Goal: Task Accomplishment & Management: Complete application form

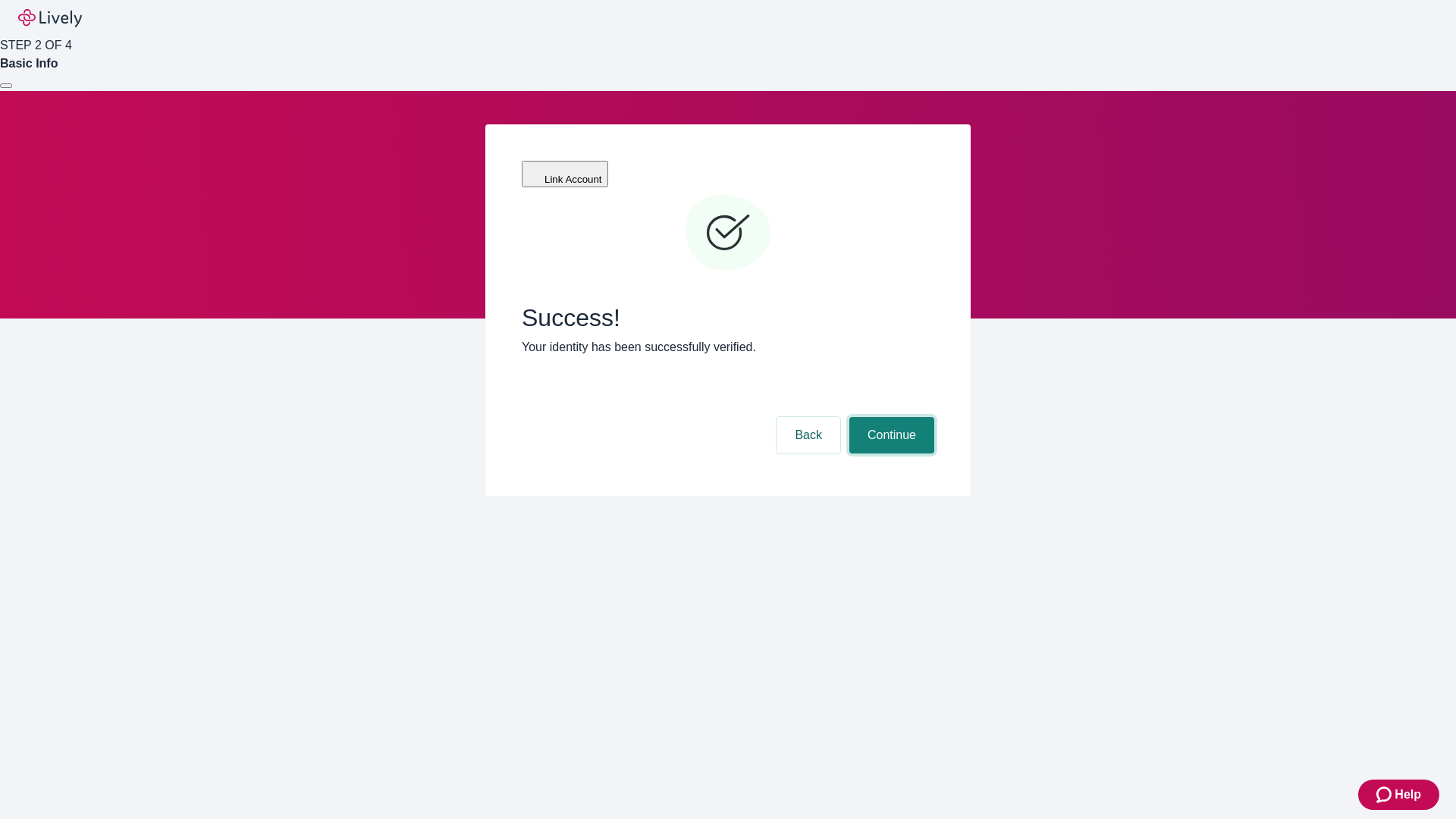
click at [890, 417] on button "Continue" at bounding box center [891, 436] width 85 height 37
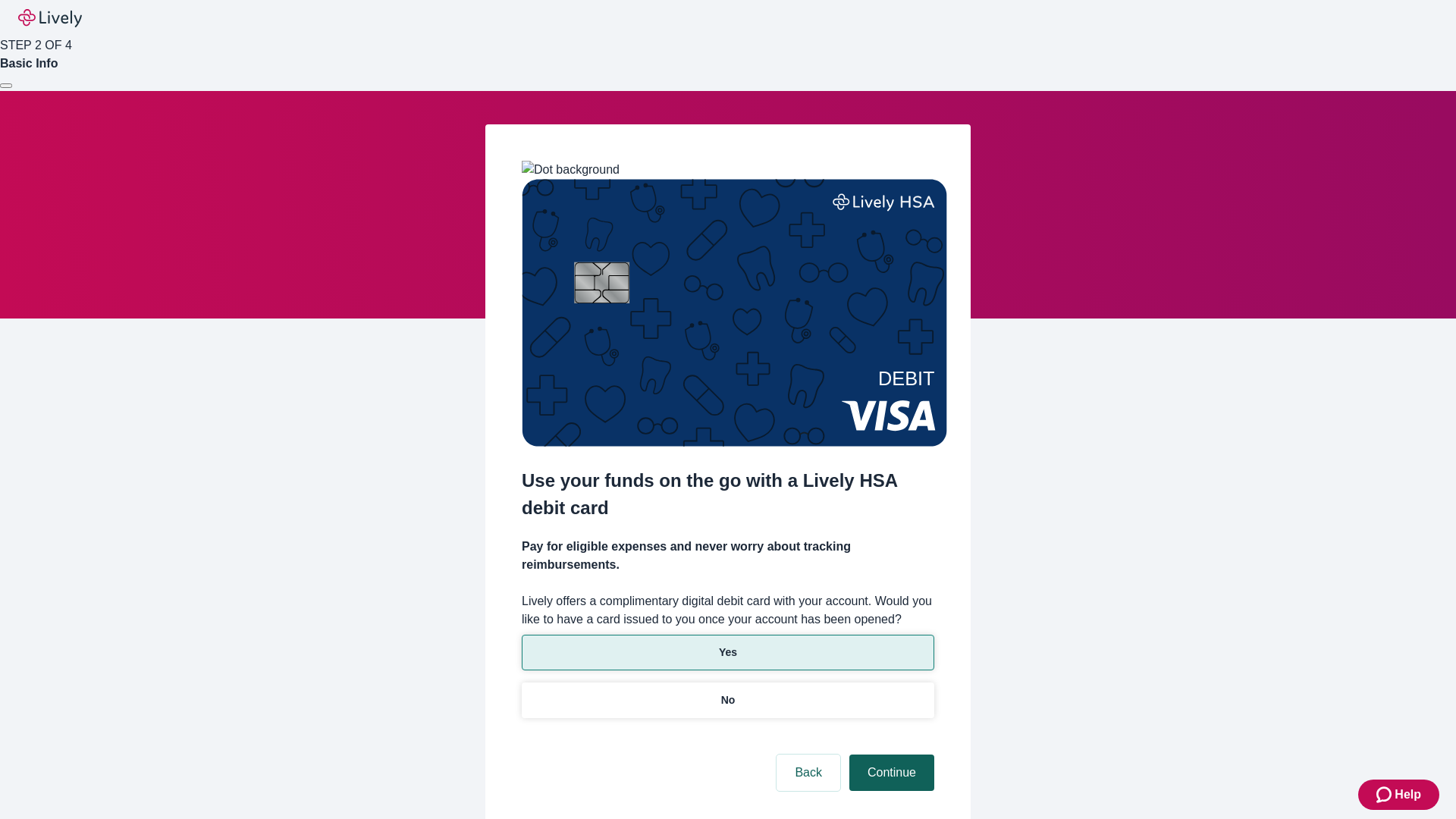
click at [727, 693] on p "No" at bounding box center [728, 700] width 14 height 16
click at [890, 755] on button "Continue" at bounding box center [891, 773] width 85 height 37
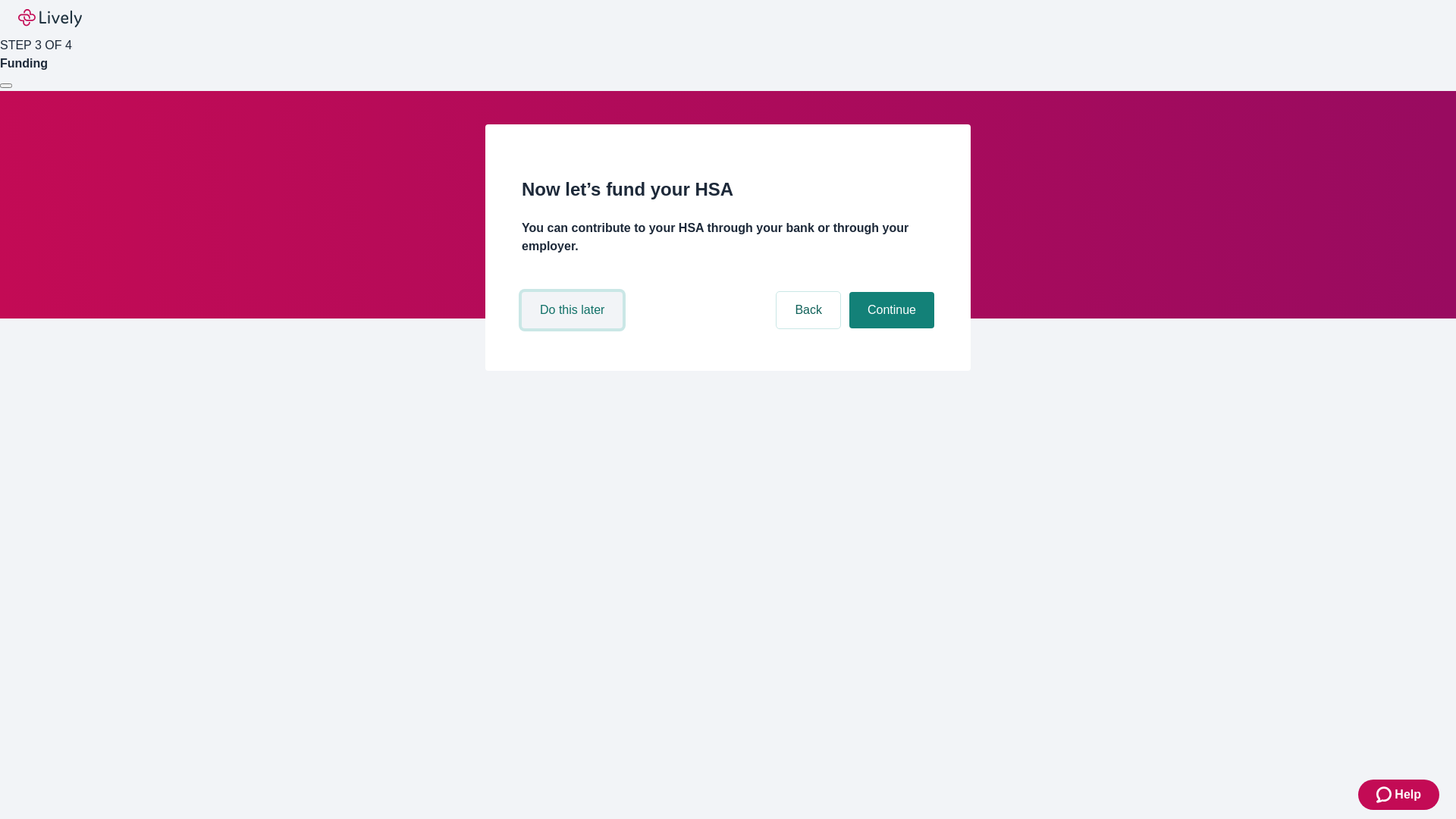
click at [574, 329] on button "Do this later" at bounding box center [572, 310] width 101 height 37
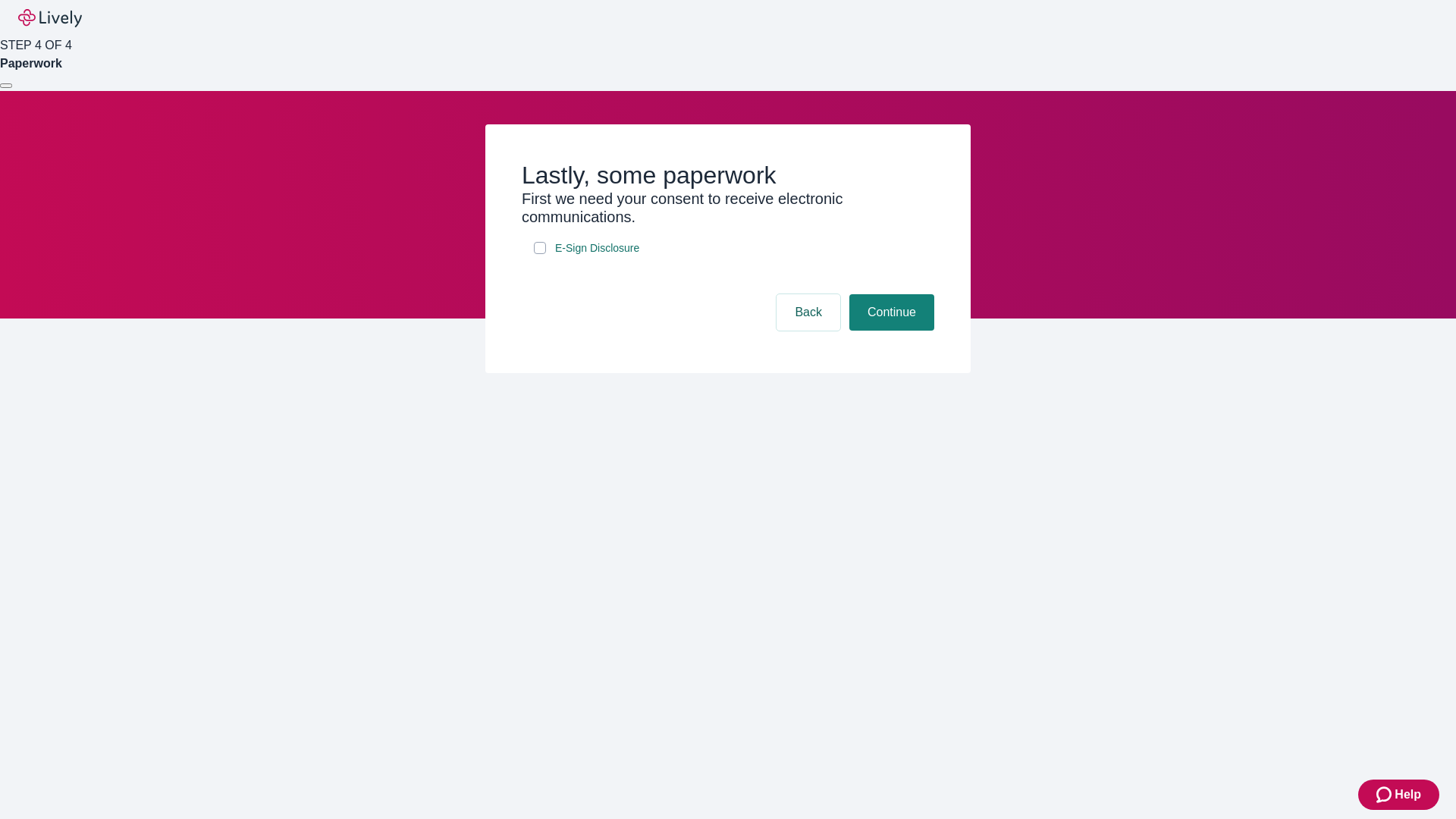
click at [540, 254] on input "E-Sign Disclosure" at bounding box center [539, 248] width 13 height 13
checkbox input "true"
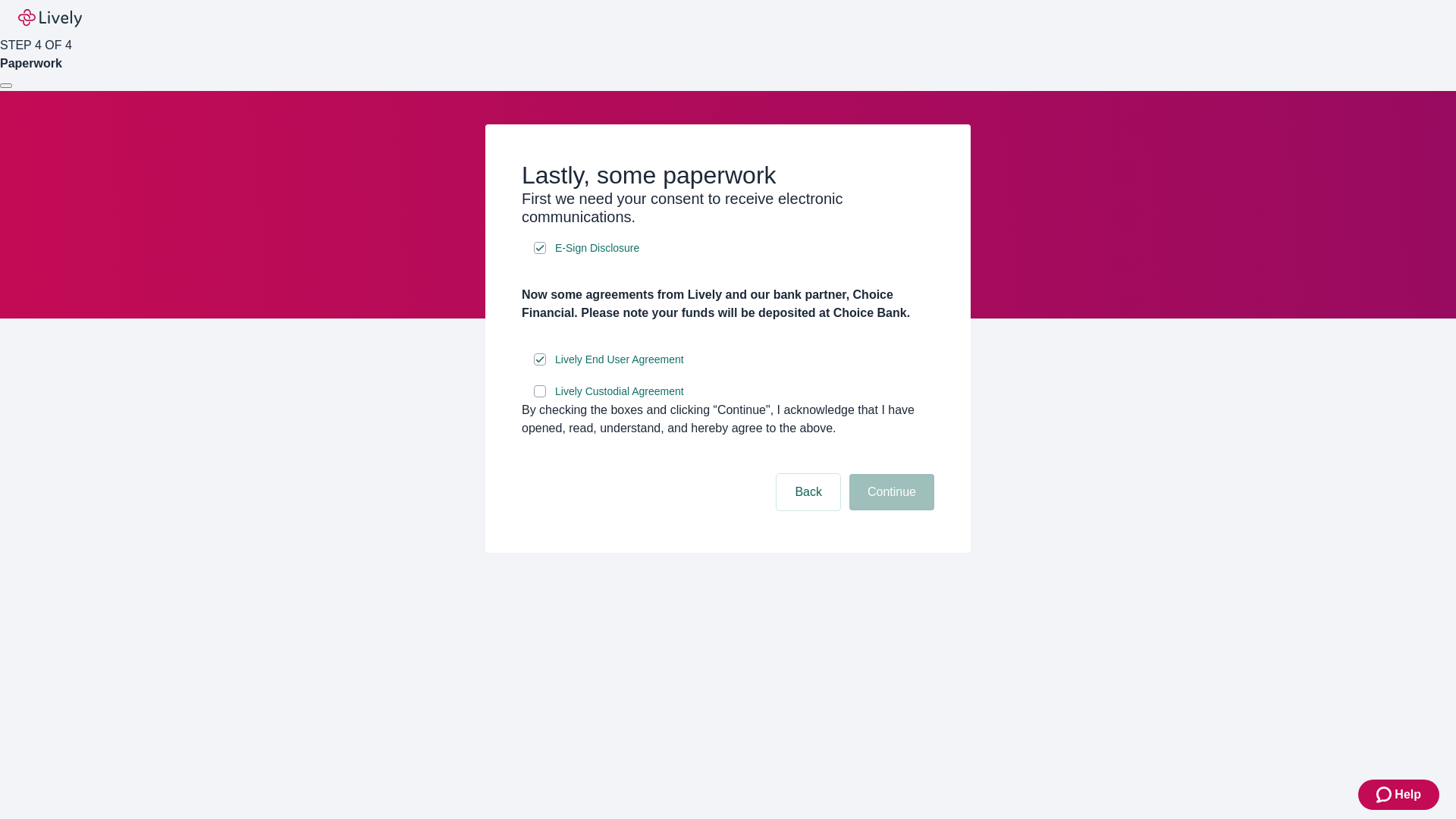
click at [540, 397] on input "Lively Custodial Agreement" at bounding box center [539, 392] width 13 height 13
checkbox input "true"
click at [890, 510] on button "Continue" at bounding box center [891, 493] width 85 height 37
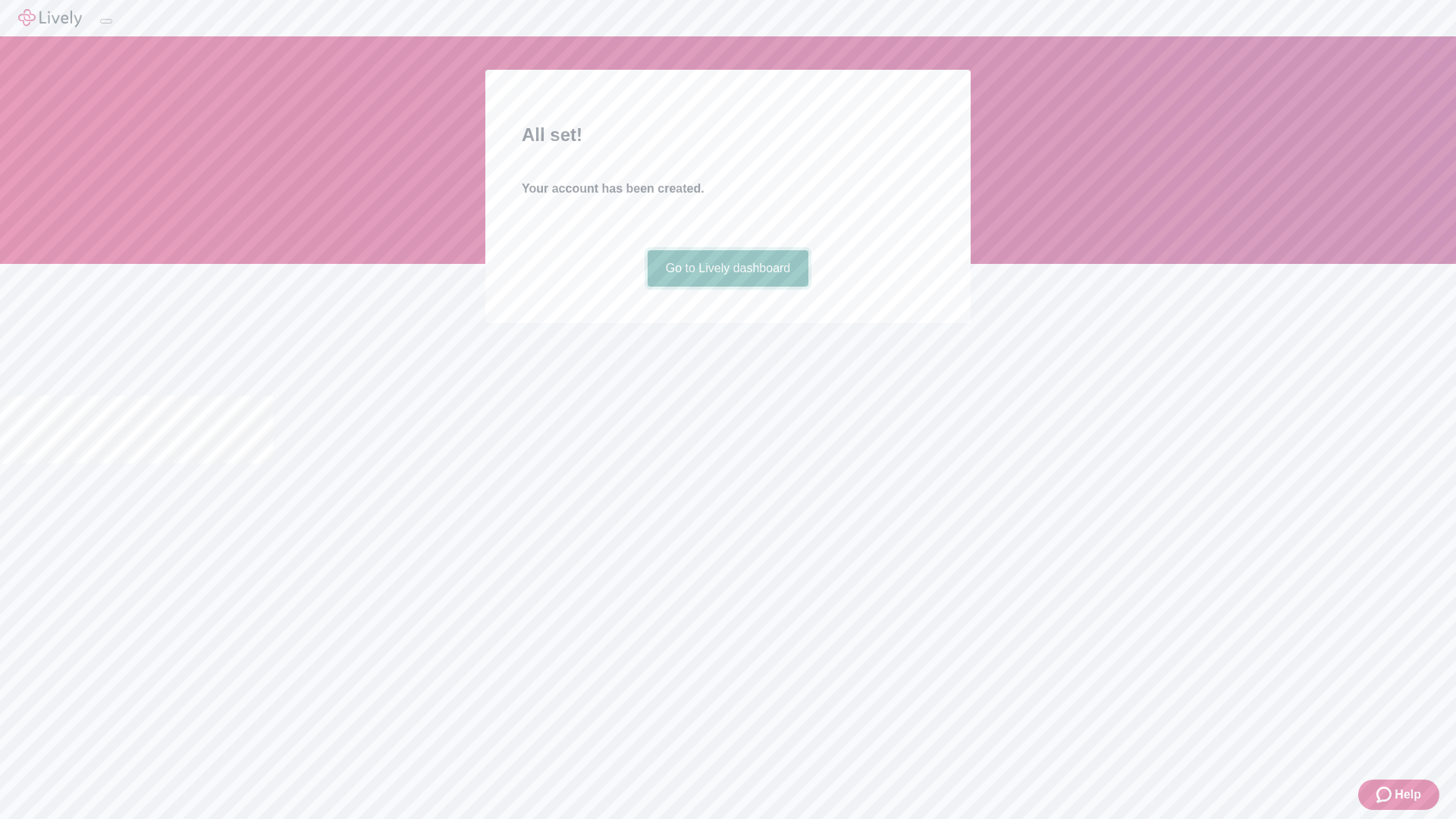
click at [727, 287] on link "Go to Lively dashboard" at bounding box center [728, 269] width 161 height 37
